Goal: Information Seeking & Learning: Understand process/instructions

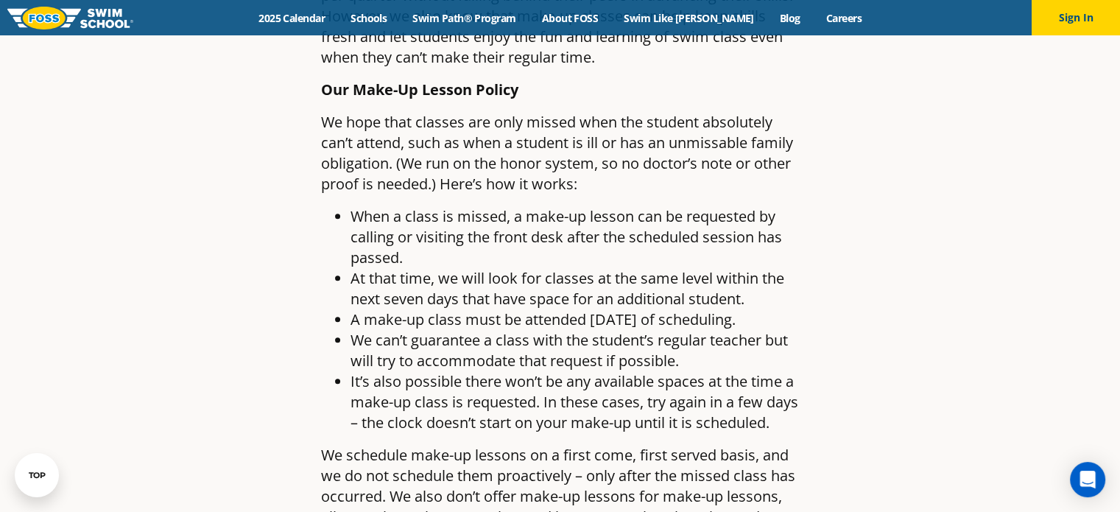
scroll to position [1104, 0]
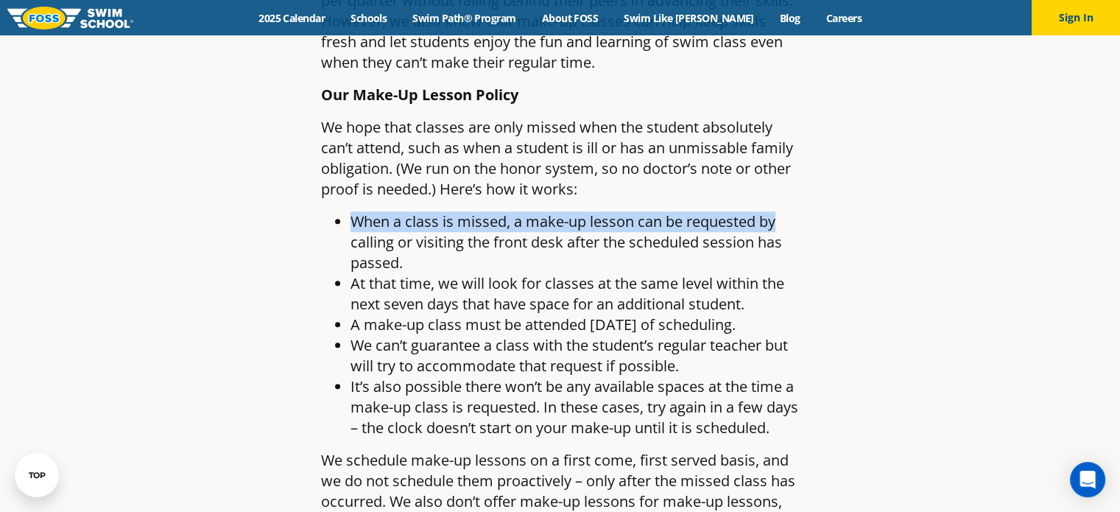
drag, startPoint x: 359, startPoint y: 222, endPoint x: 818, endPoint y: 223, distance: 458.7
click at [818, 223] on article "Make-Up Lessons: Balancing Consistency and Flexibility By [PERSON_NAME] Swim Sc…" at bounding box center [560, 190] width 869 height 2416
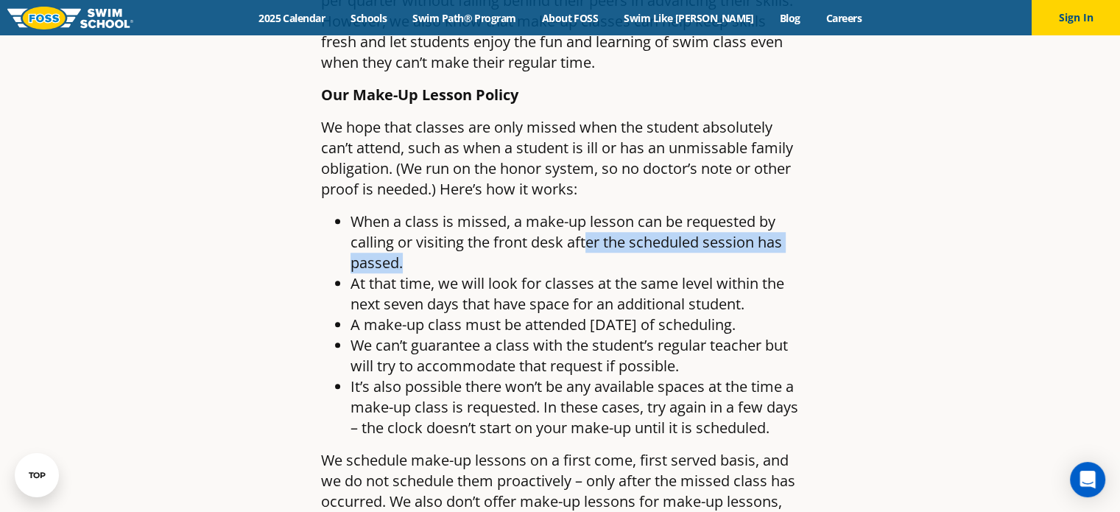
drag, startPoint x: 587, startPoint y: 241, endPoint x: 641, endPoint y: 269, distance: 60.6
click at [641, 269] on li "When a class is missed, a make-up lesson can be requested by calling or visitin…" at bounding box center [574, 242] width 449 height 62
click at [572, 266] on li "When a class is missed, a make-up lesson can be requested by calling or visitin…" at bounding box center [574, 242] width 449 height 62
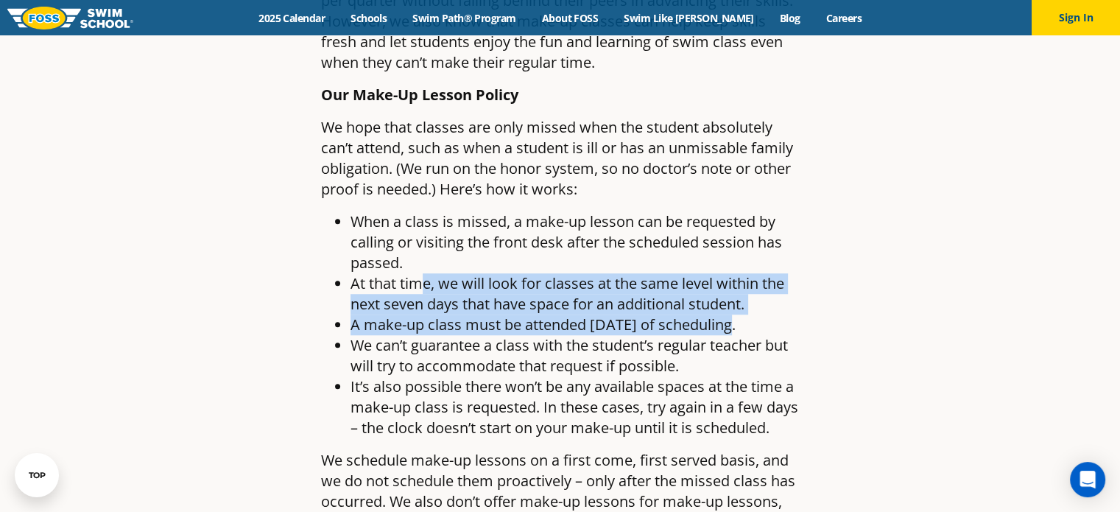
drag, startPoint x: 420, startPoint y: 276, endPoint x: 811, endPoint y: 317, distance: 392.4
click at [811, 317] on article "Make-Up Lessons: Balancing Consistency and Flexibility By [PERSON_NAME] Swim Sc…" at bounding box center [560, 190] width 869 height 2416
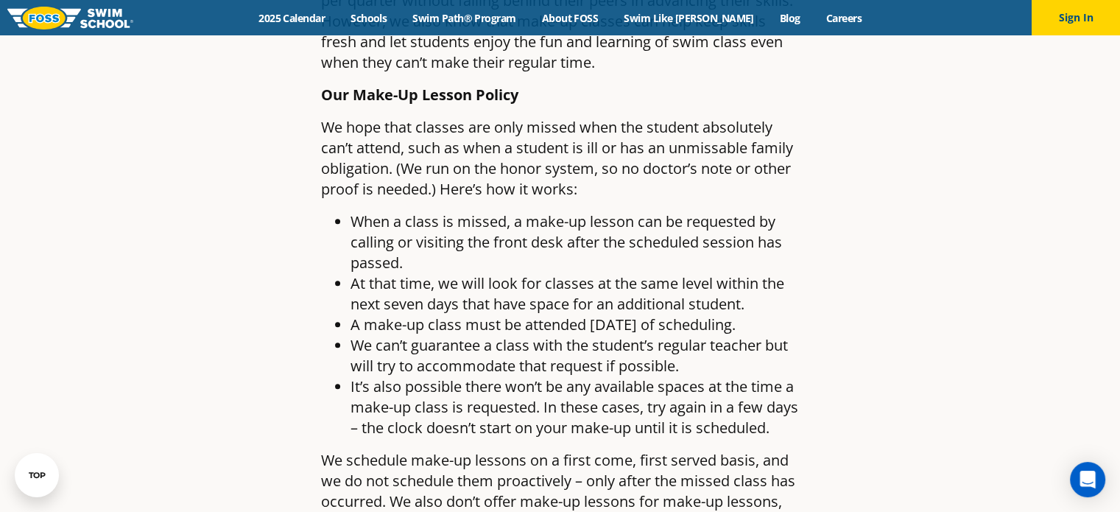
click at [554, 335] on li "A make-up class must be attended [DATE] of scheduling." at bounding box center [574, 324] width 449 height 21
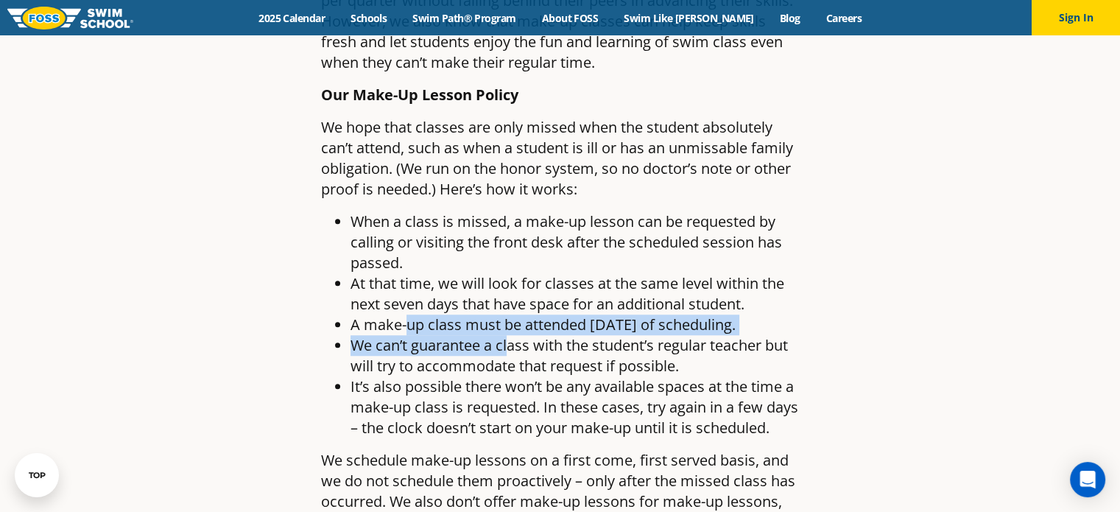
drag, startPoint x: 406, startPoint y: 318, endPoint x: 509, endPoint y: 358, distance: 110.5
click at [509, 358] on ul "When a class is missed, a make-up lesson can be requested by calling or visitin…" at bounding box center [560, 324] width 479 height 227
click at [542, 335] on li "A make-up class must be attended [DATE] of scheduling." at bounding box center [574, 324] width 449 height 21
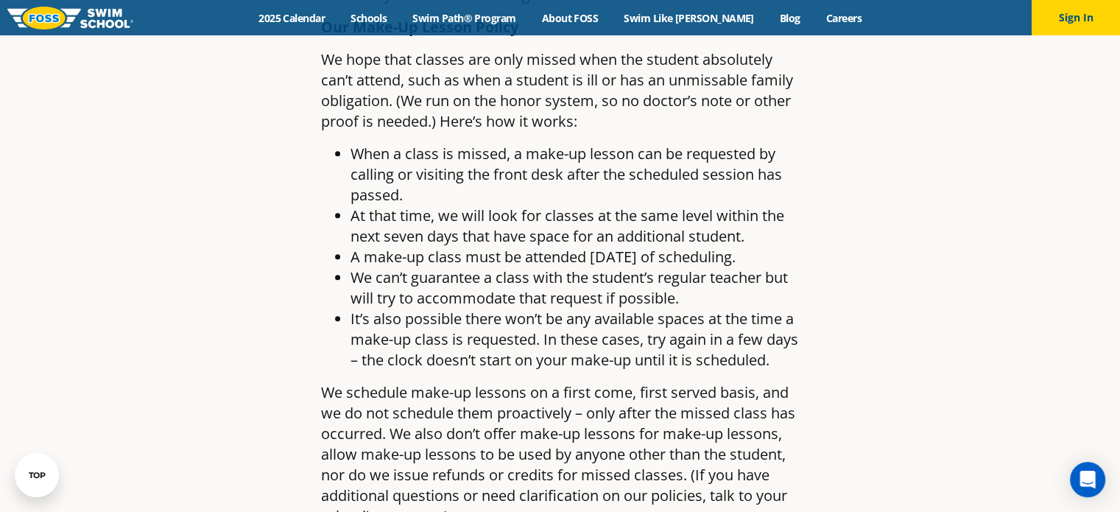
scroll to position [1178, 0]
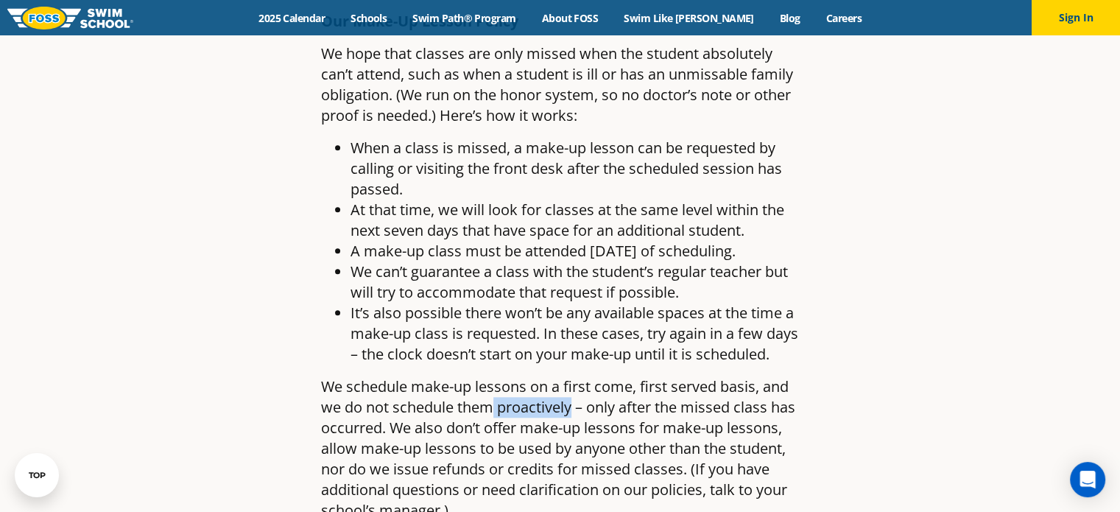
drag, startPoint x: 495, startPoint y: 445, endPoint x: 571, endPoint y: 445, distance: 76.6
click at [571, 445] on p "We schedule make-up lessons on a first come, first served basis, and we do not …" at bounding box center [560, 448] width 479 height 144
click at [490, 146] on li "When a class is missed, a make-up lesson can be requested by calling or visitin…" at bounding box center [574, 169] width 449 height 62
click at [733, 182] on li "When a class is missed, a make-up lesson can be requested by calling or visitin…" at bounding box center [574, 169] width 449 height 62
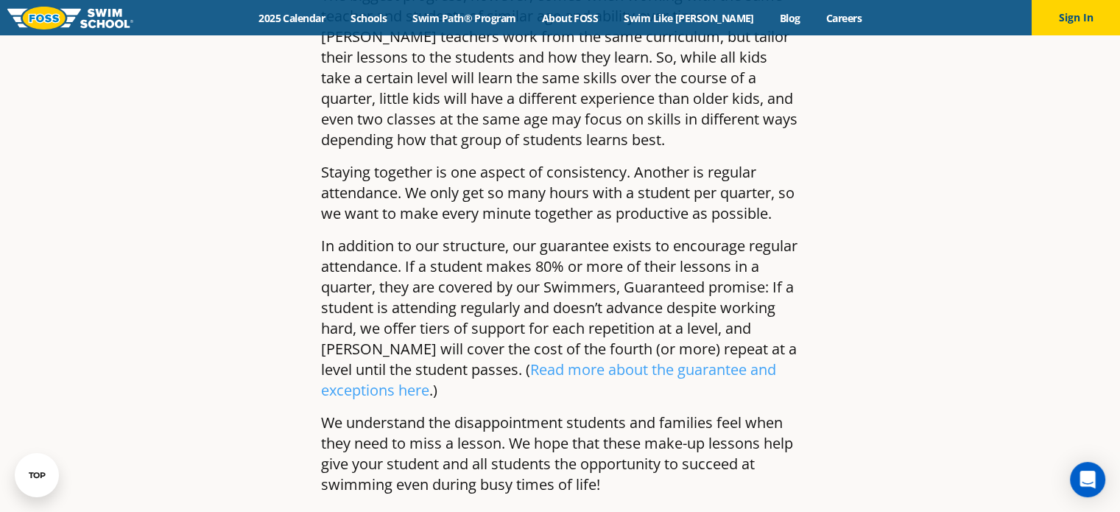
scroll to position [2009, 0]
click at [669, 315] on p "In addition to our structure, our guarantee exists to encourage regular attenda…" at bounding box center [560, 317] width 479 height 165
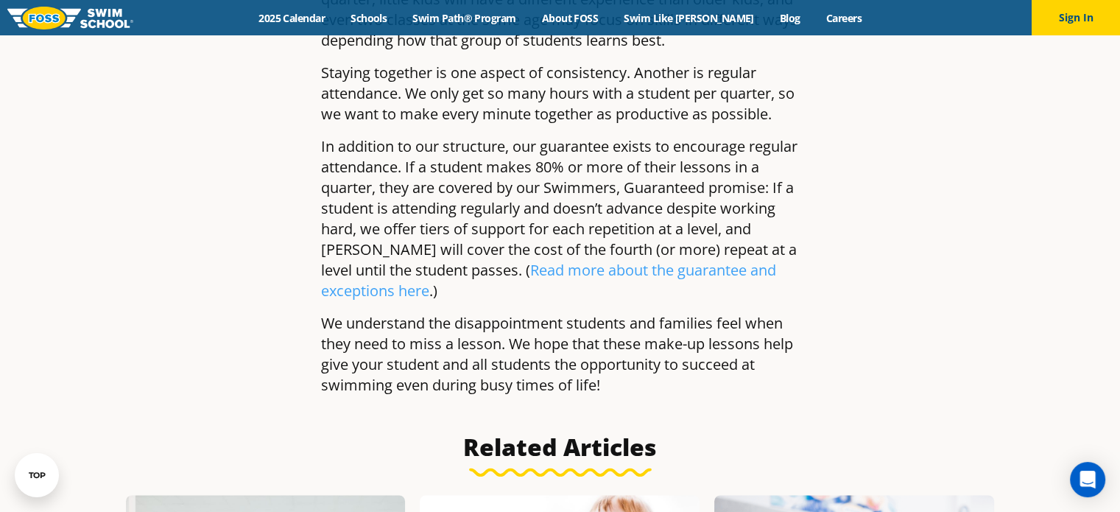
scroll to position [2106, 0]
click at [752, 247] on p "In addition to our structure, our guarantee exists to encourage regular attenda…" at bounding box center [560, 220] width 479 height 165
click at [783, 225] on p "In addition to our structure, our guarantee exists to encourage regular attenda…" at bounding box center [560, 220] width 479 height 165
click at [602, 262] on p "In addition to our structure, our guarantee exists to encourage regular attenda…" at bounding box center [560, 220] width 479 height 165
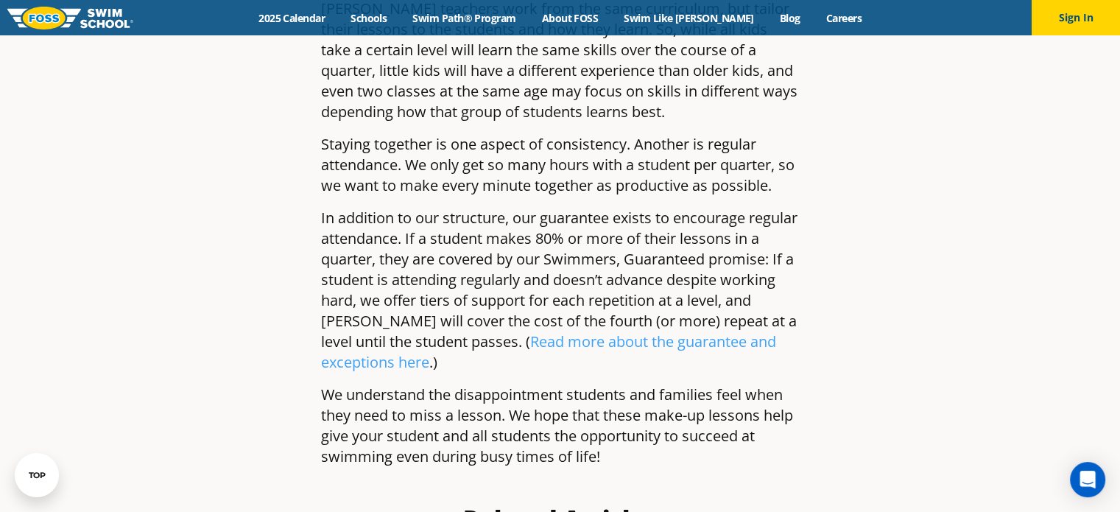
scroll to position [2032, 0]
